Goal: Transaction & Acquisition: Purchase product/service

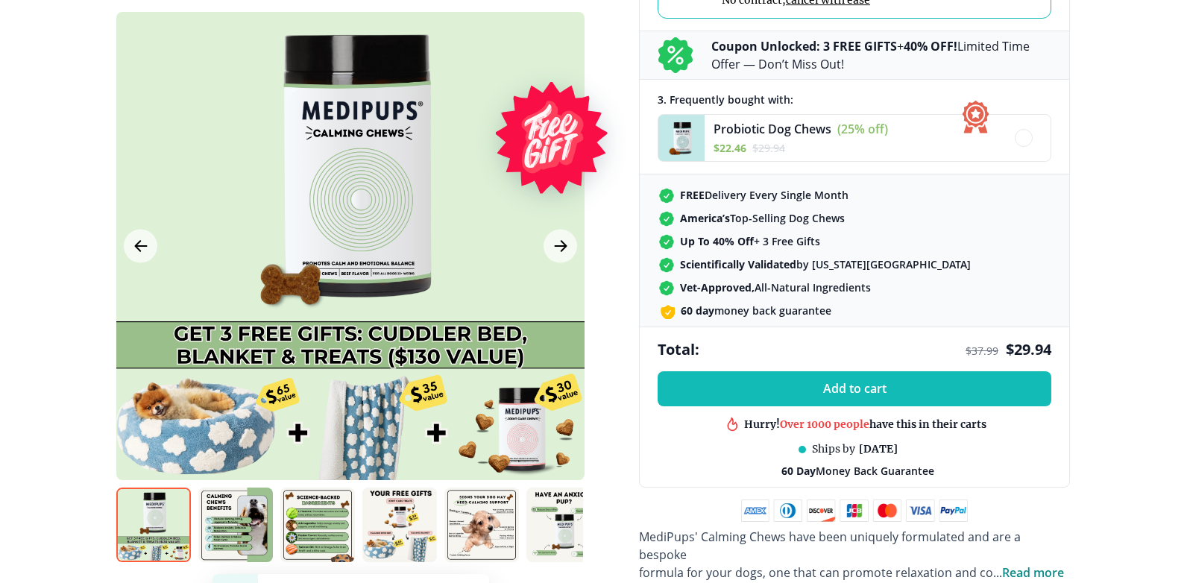
scroll to position [501, 0]
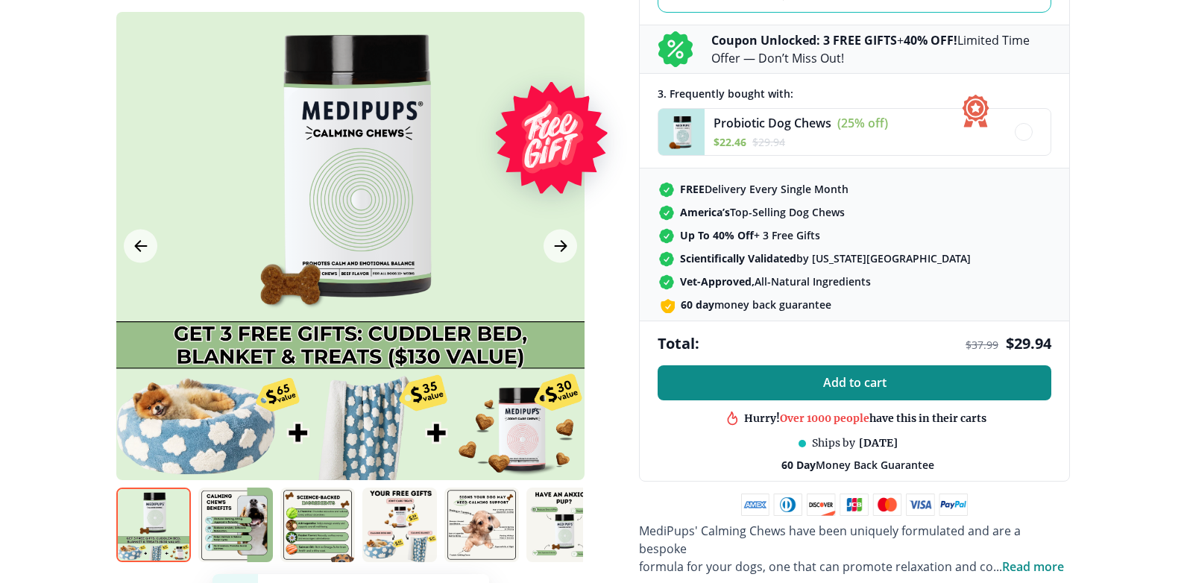
click at [865, 380] on span "Add to cart" at bounding box center [854, 383] width 63 height 14
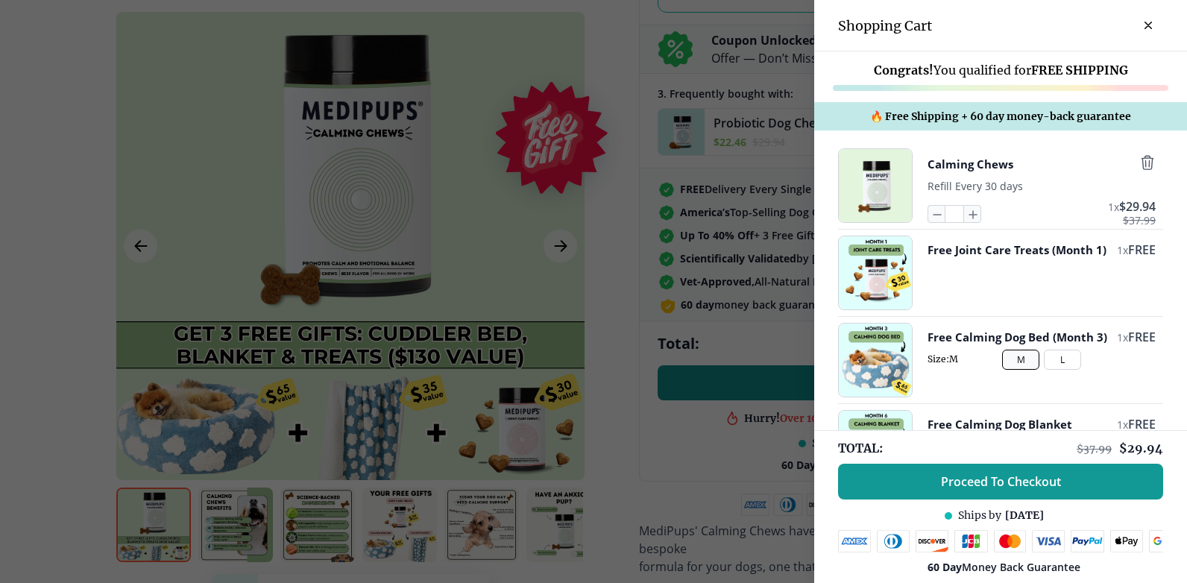
scroll to position [500, 0]
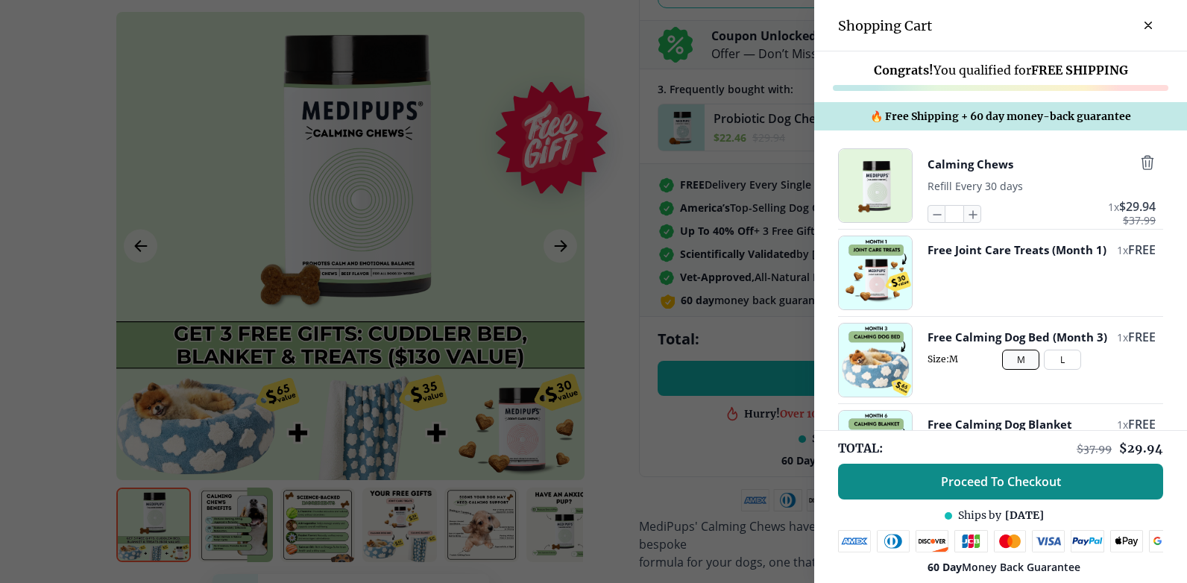
click at [956, 484] on span "Proceed To Checkout" at bounding box center [1001, 481] width 120 height 15
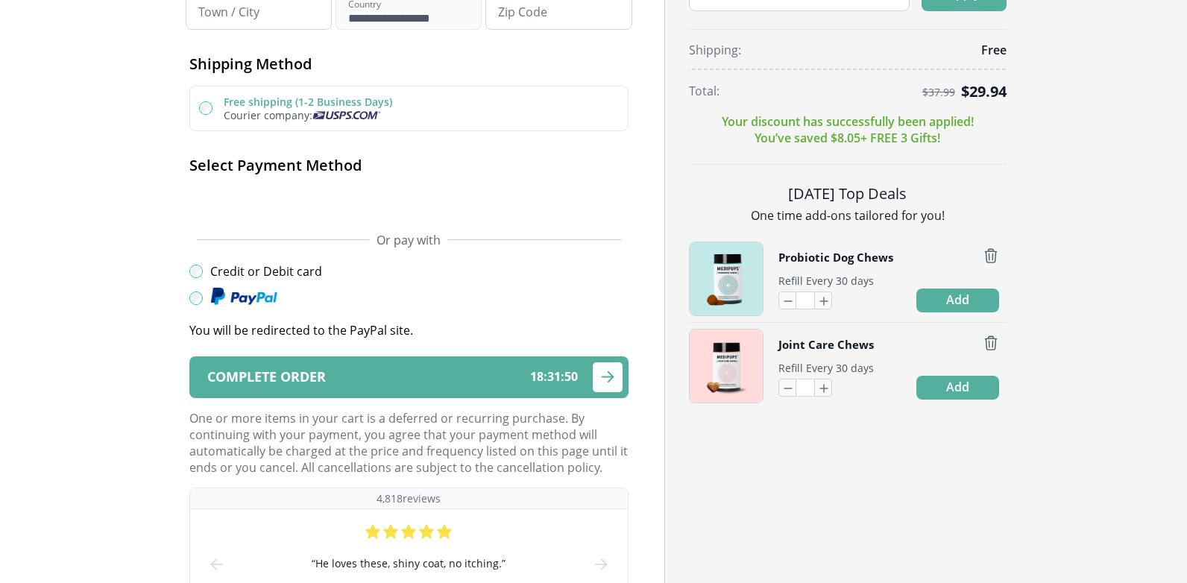
scroll to position [418, 0]
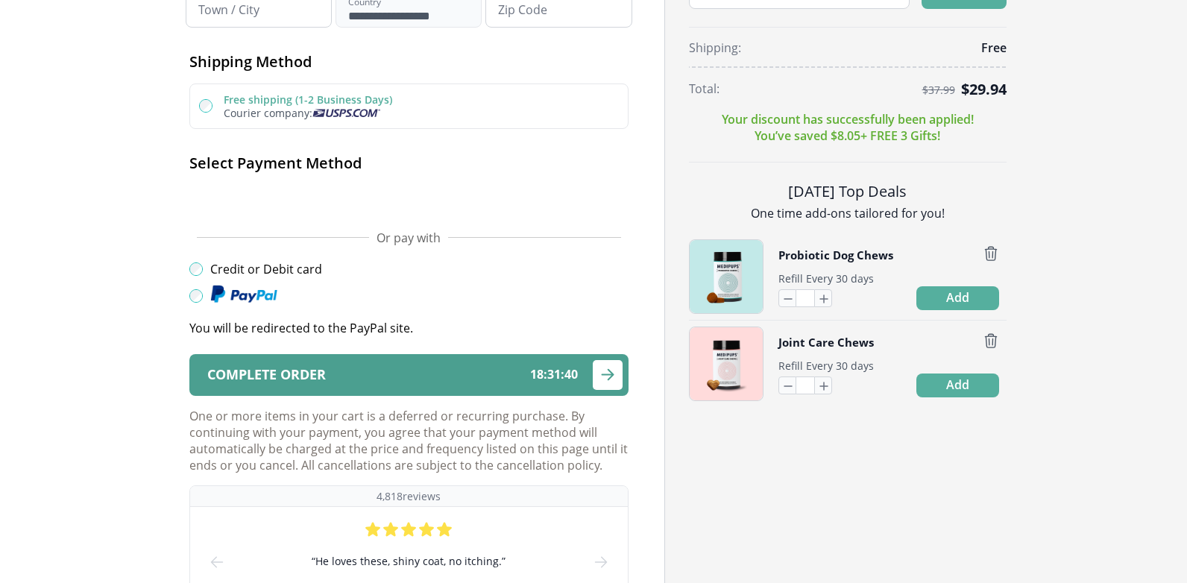
click at [607, 376] on icon "submit" at bounding box center [608, 374] width 18 height 19
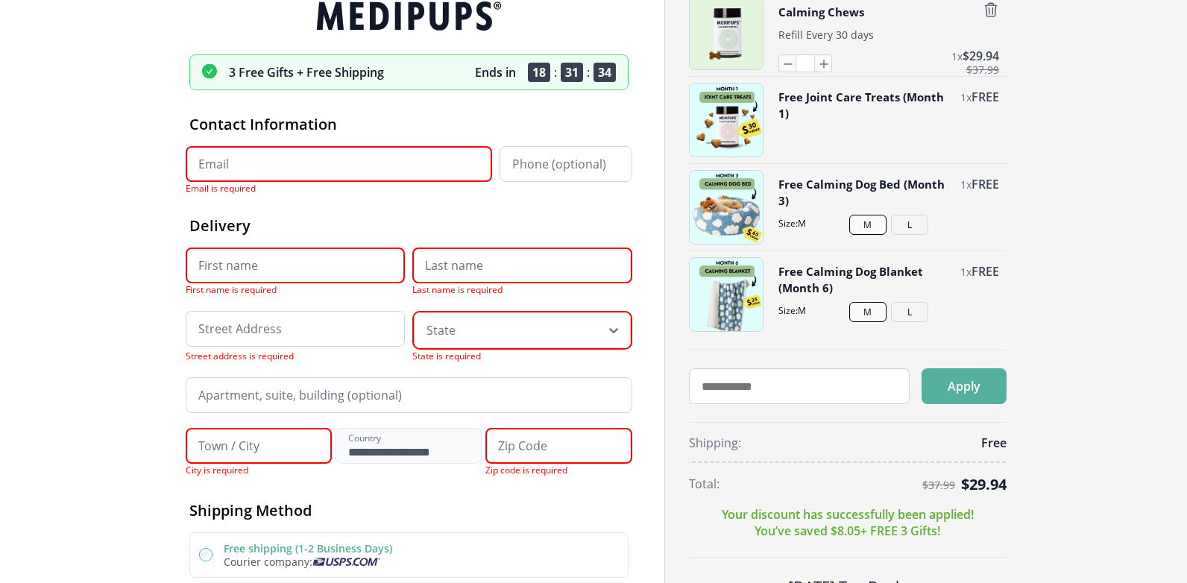
scroll to position [13, 0]
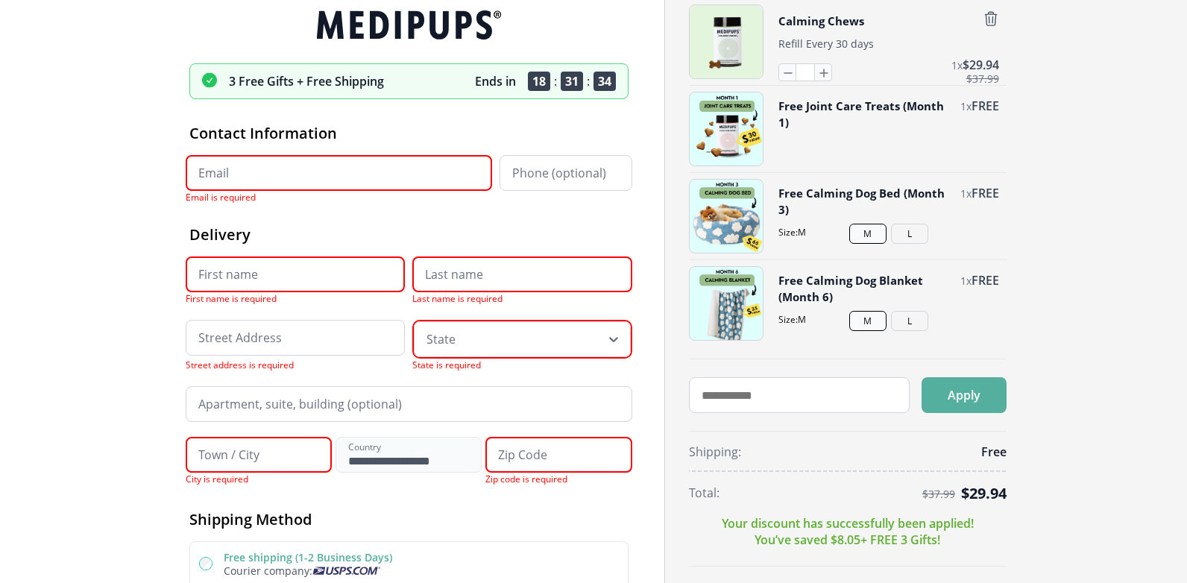
click at [216, 172] on input "Email" at bounding box center [339, 173] width 306 height 36
type input "**********"
type input "****"
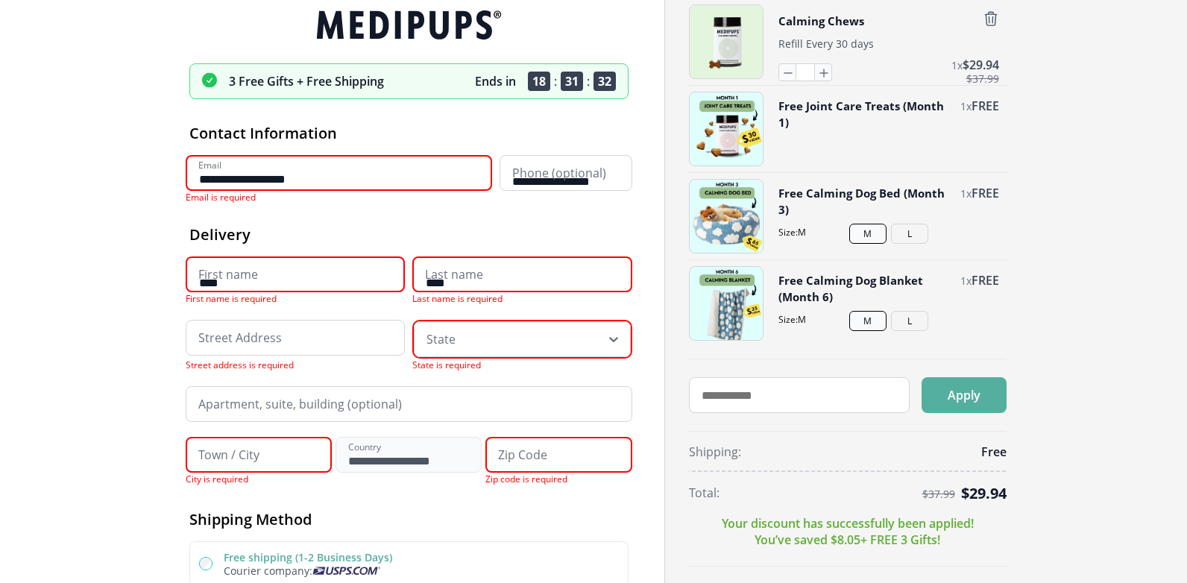
type input "**********"
type input "*********"
type input "*****"
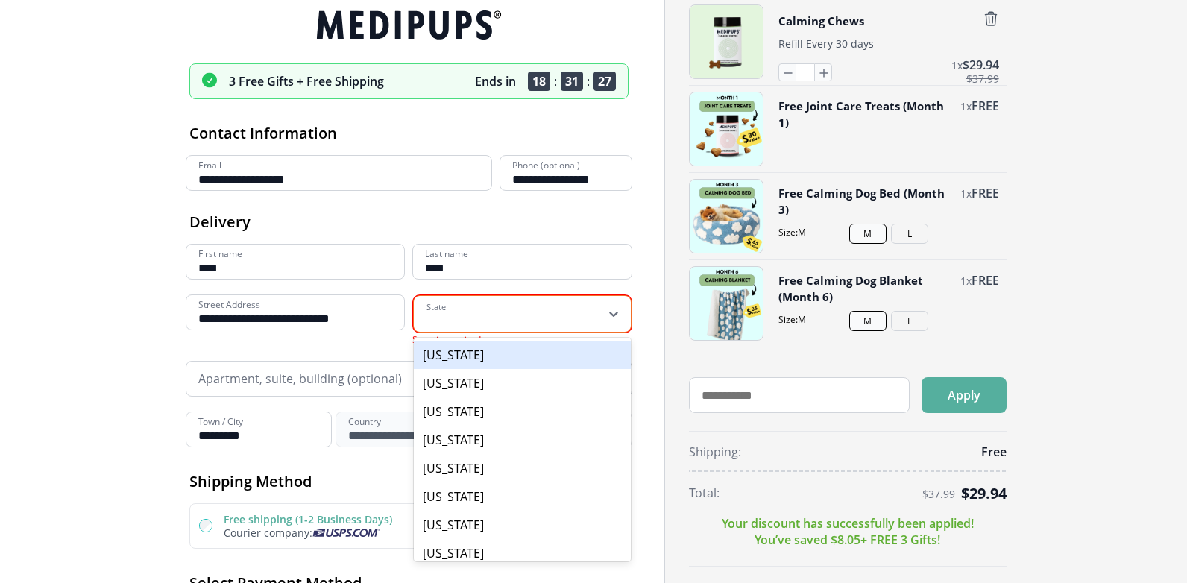
click at [609, 314] on icon at bounding box center [613, 313] width 15 height 15
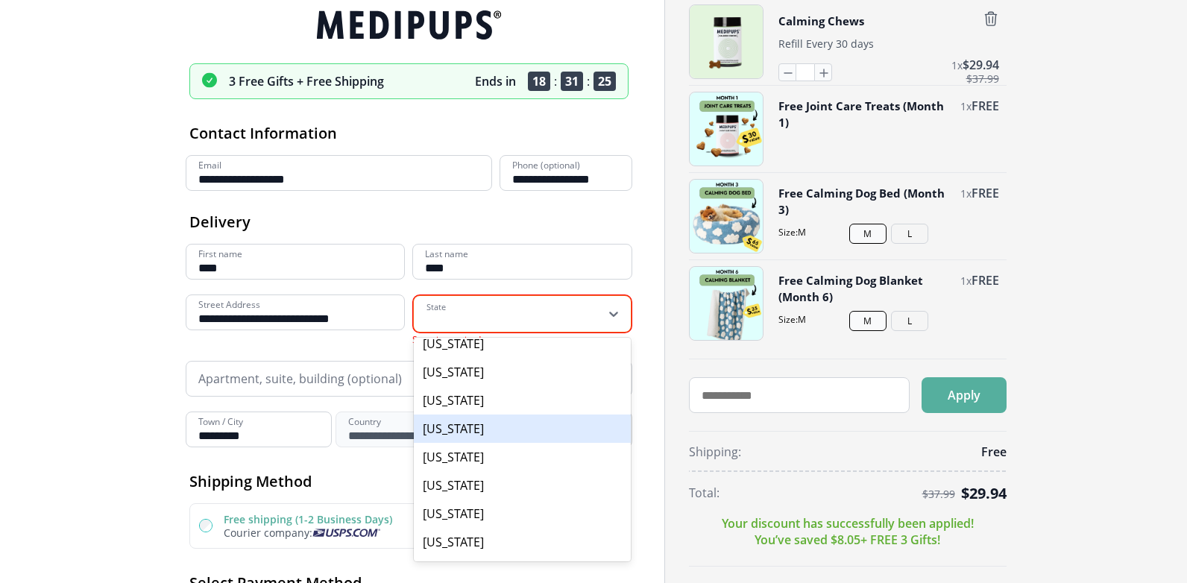
scroll to position [807, 0]
click at [475, 415] on div "New Mexico" at bounding box center [522, 426] width 217 height 28
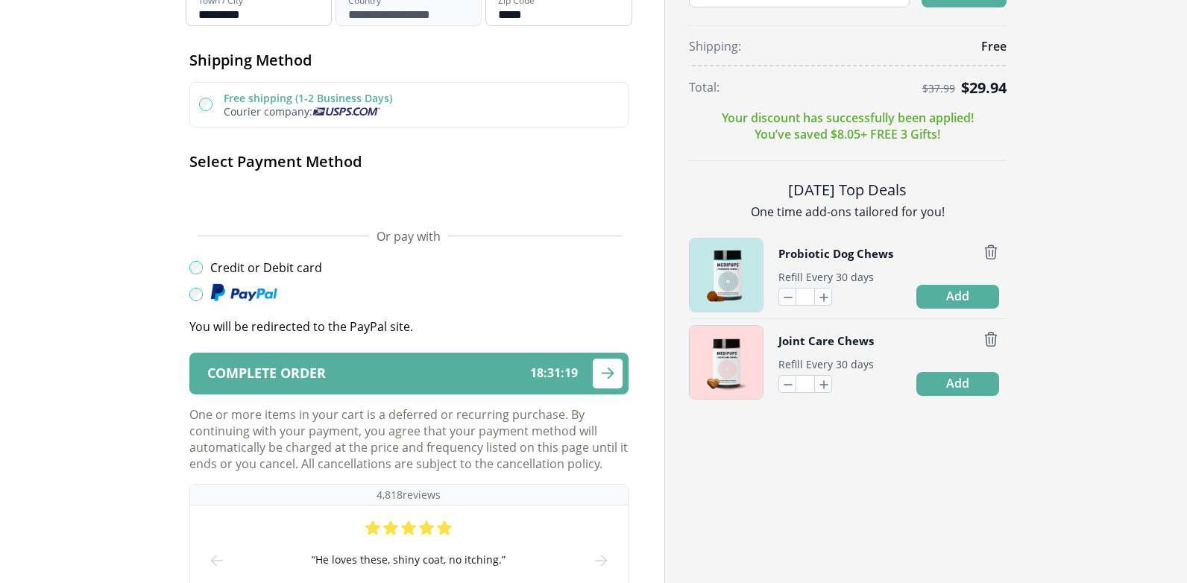
scroll to position [429, 0]
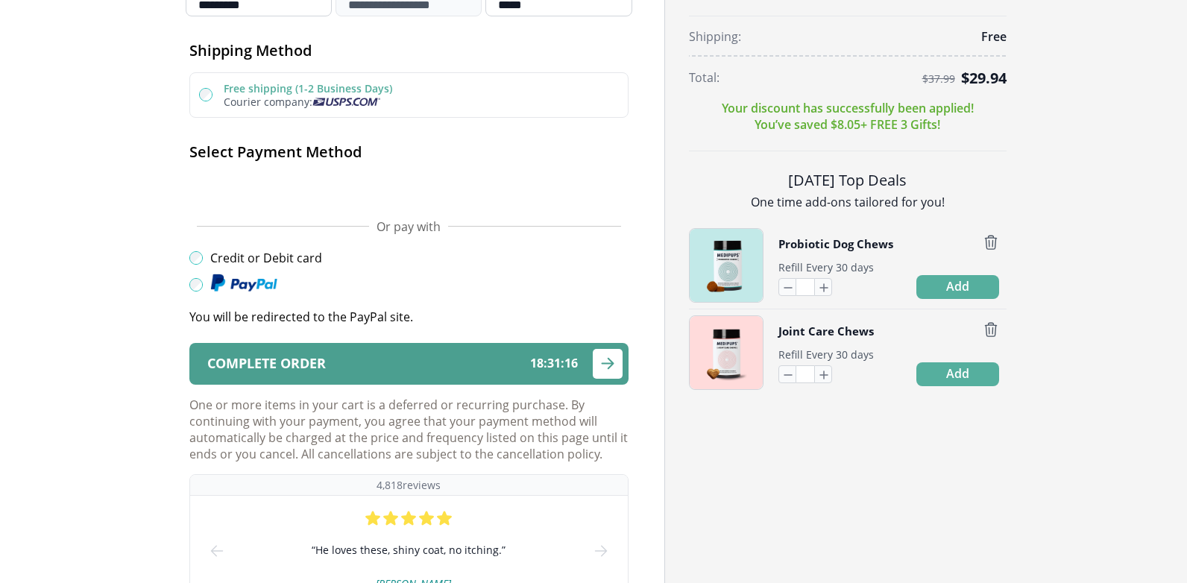
click at [501, 365] on div "Complete order 18 : 31 : 16" at bounding box center [392, 363] width 371 height 14
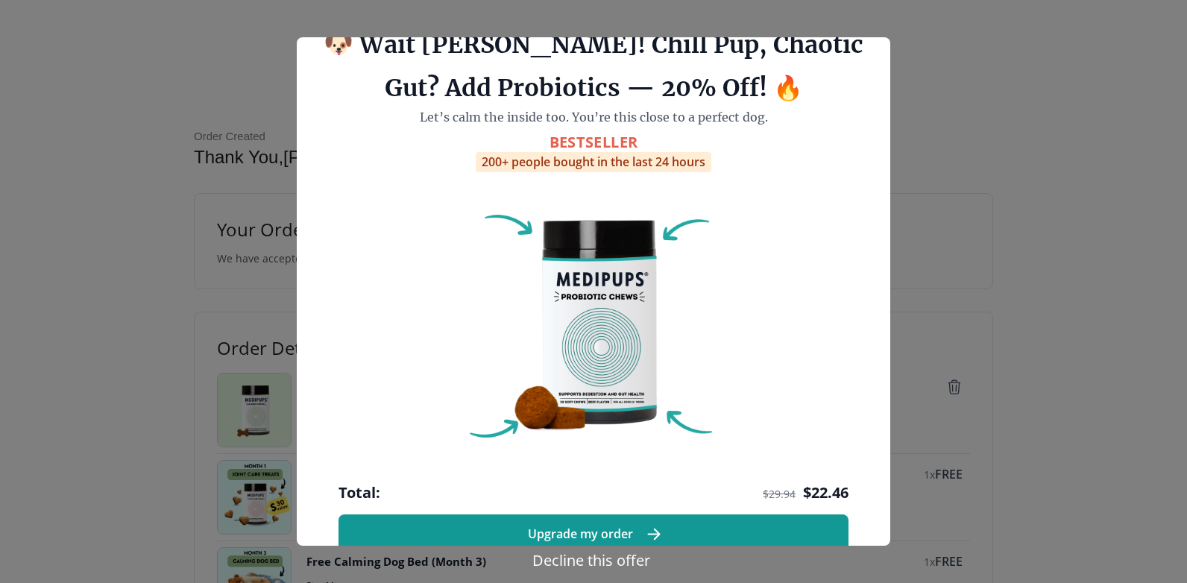
scroll to position [51, 0]
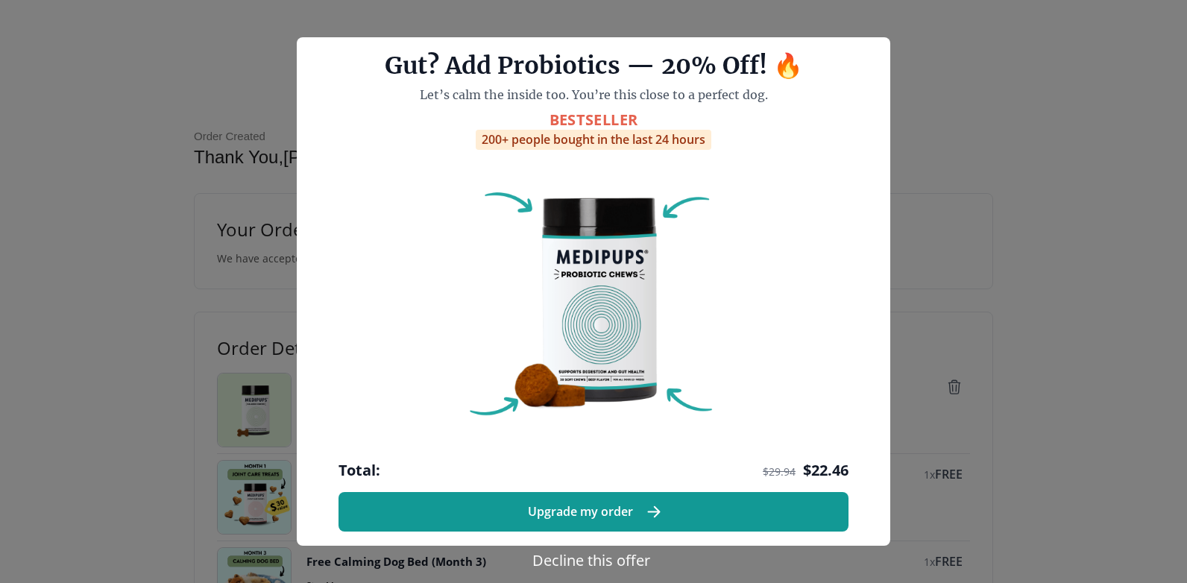
click at [574, 560] on button "Decline this offer" at bounding box center [591, 561] width 127 height 22
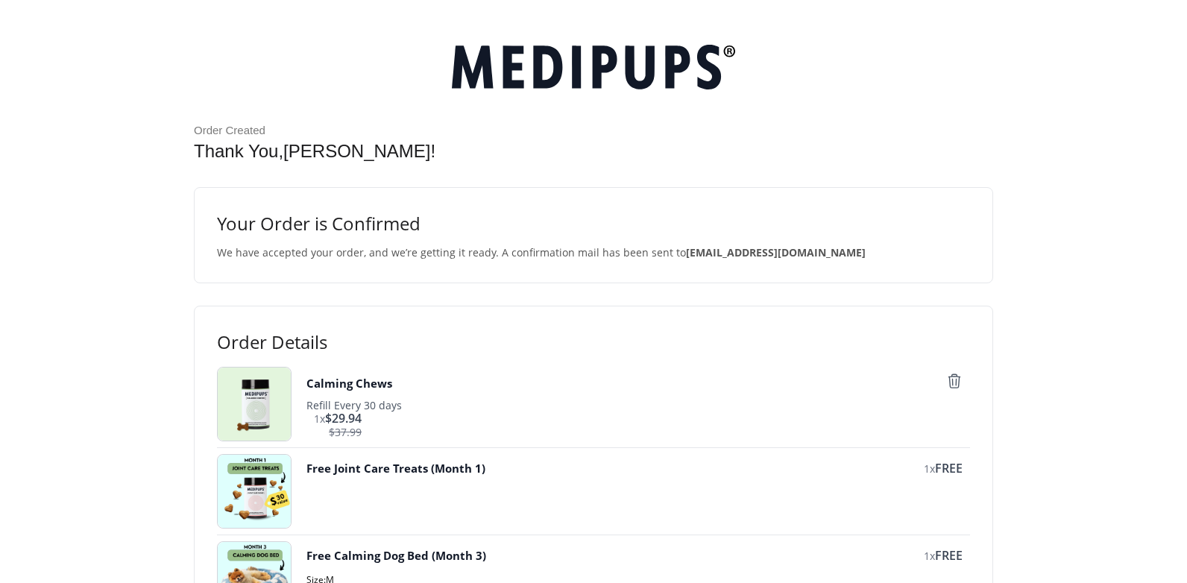
scroll to position [0, 0]
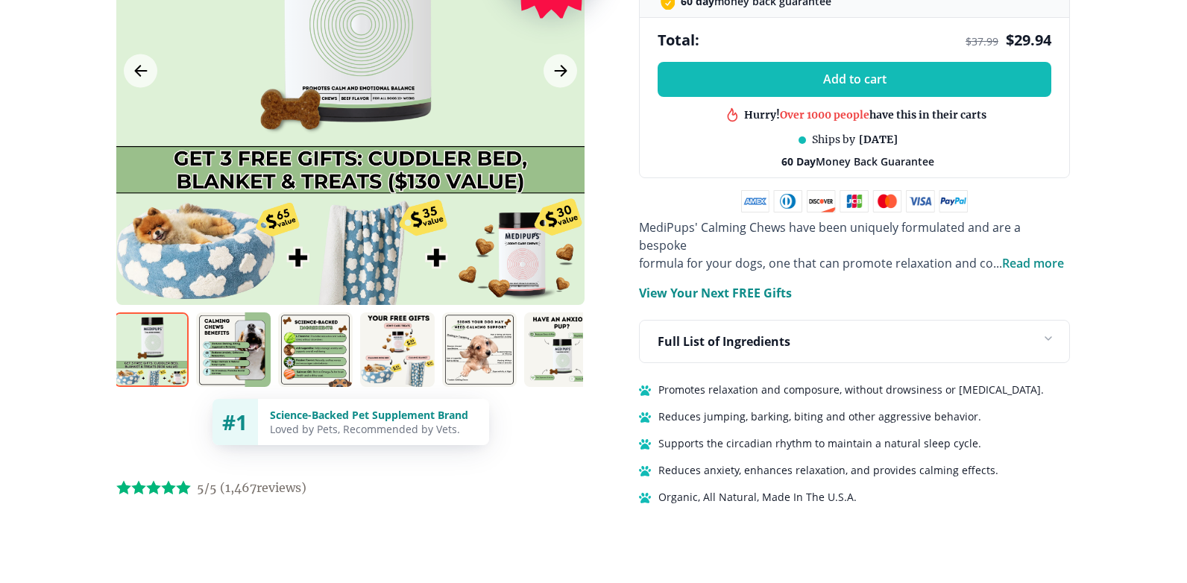
scroll to position [0, 4]
click at [400, 322] on img at bounding box center [396, 349] width 75 height 75
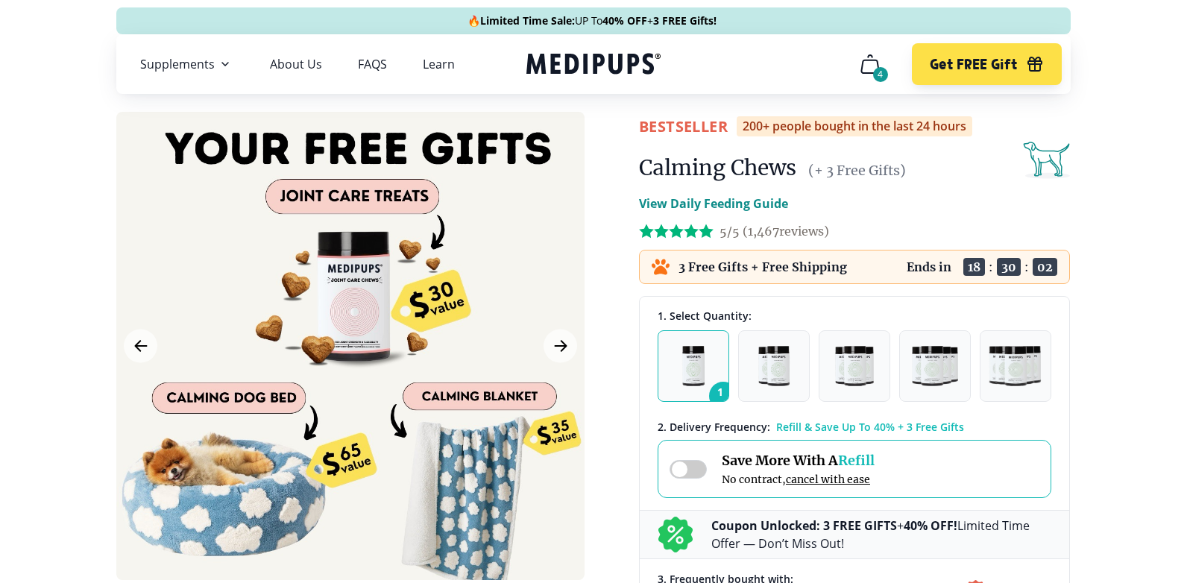
scroll to position [0, 0]
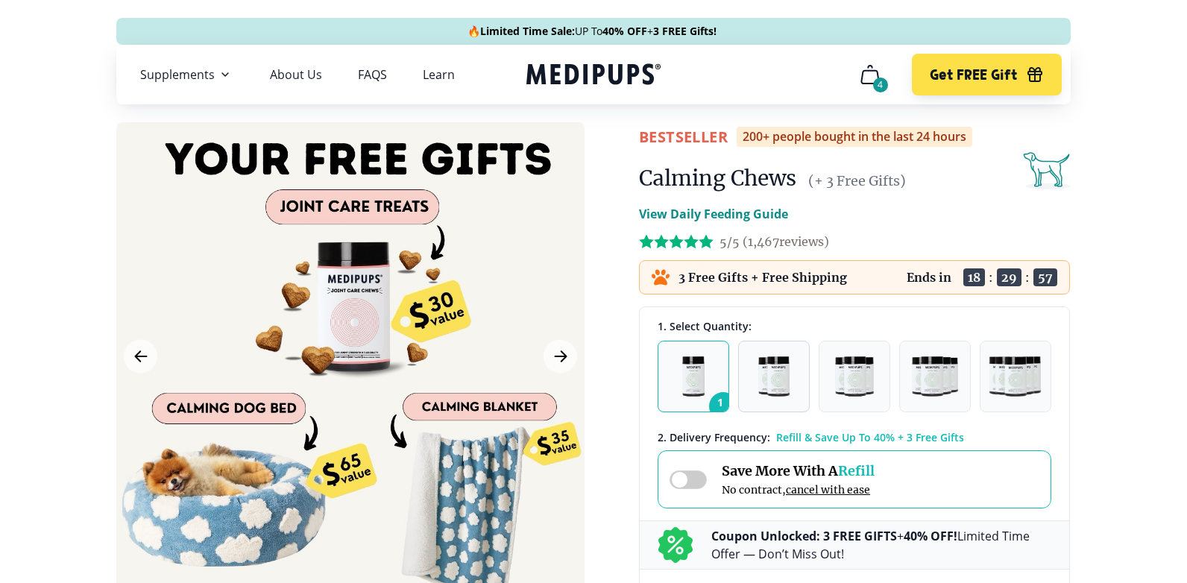
click at [769, 365] on img "button" at bounding box center [773, 376] width 31 height 40
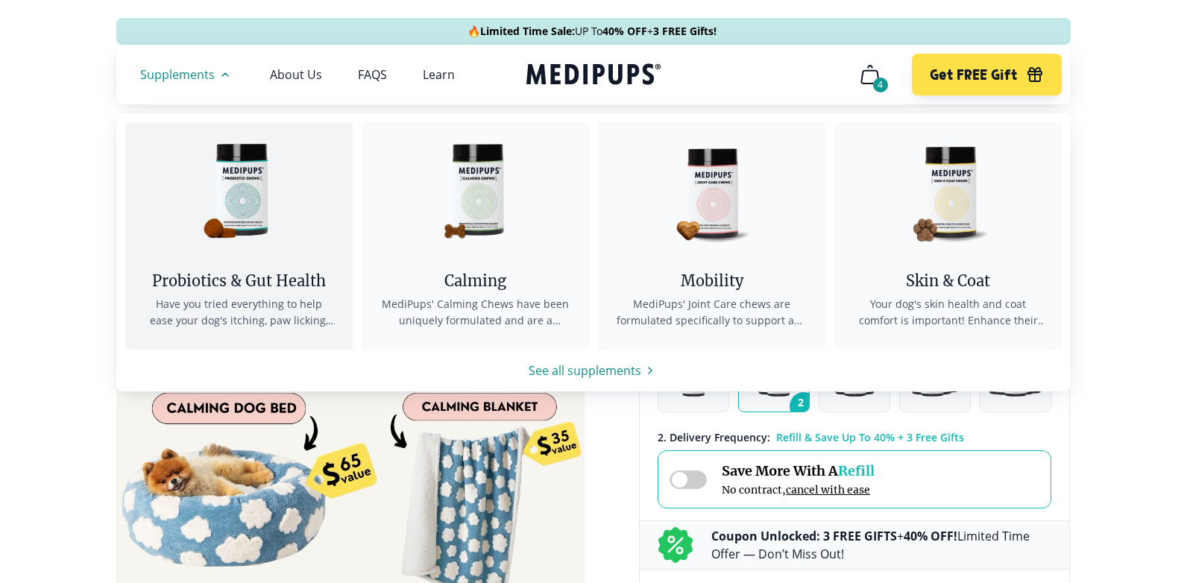
click at [236, 213] on img at bounding box center [239, 189] width 134 height 134
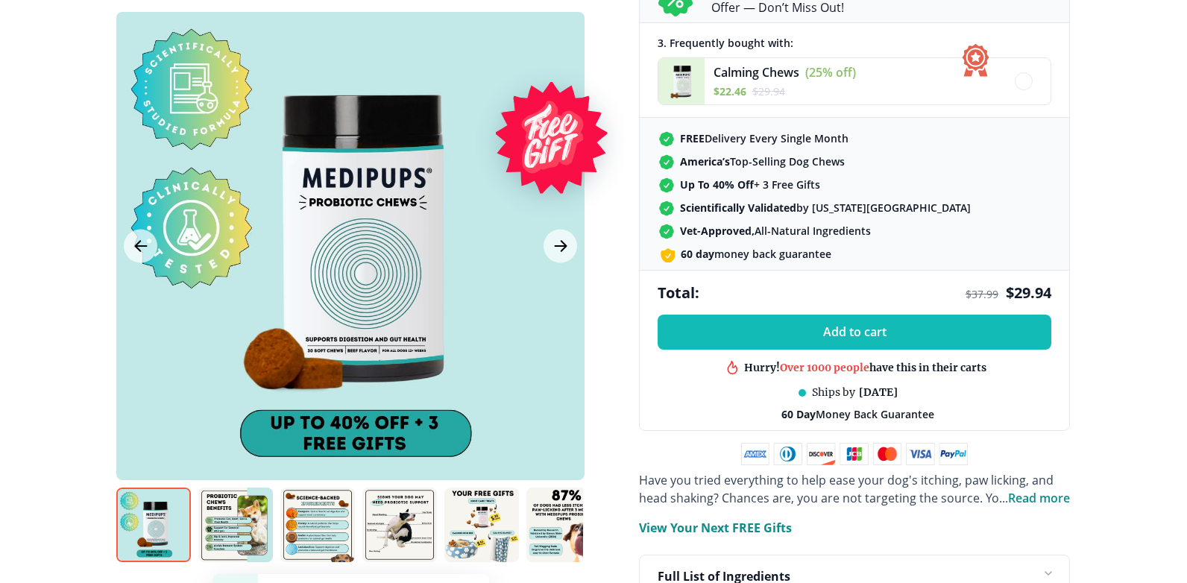
scroll to position [518, 0]
